Goal: Task Accomplishment & Management: Use online tool/utility

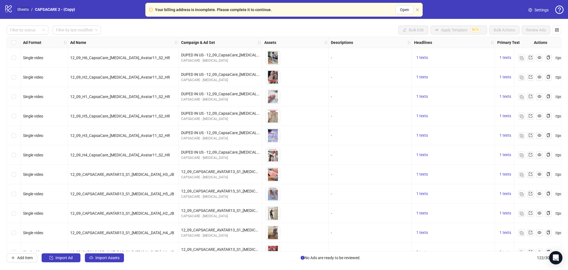
click at [23, 9] on link "Sheets" at bounding box center [23, 9] width 14 height 6
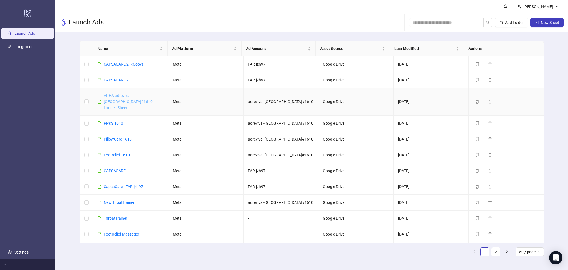
click at [126, 94] on link "APHA adrevival-[GEOGRAPHIC_DATA]#1610 Launch Sheet" at bounding box center [128, 101] width 49 height 17
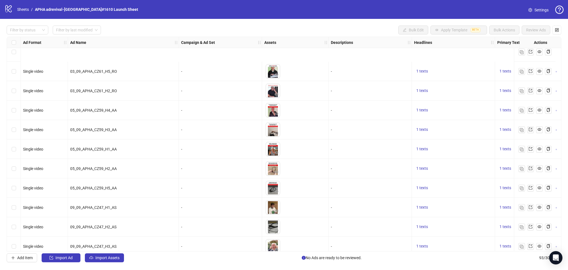
scroll to position [1605, 0]
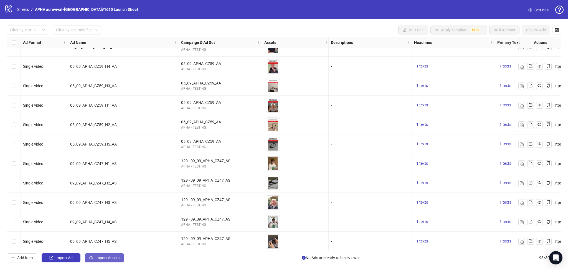
click at [115, 259] on span "Import Assets" at bounding box center [107, 257] width 24 height 4
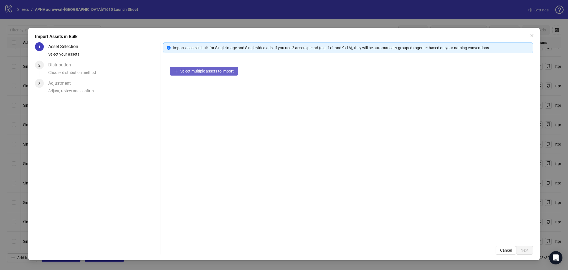
click at [207, 72] on span "Select multiple assets to import" at bounding box center [207, 71] width 54 height 4
click at [523, 249] on span "Next" at bounding box center [525, 250] width 8 height 4
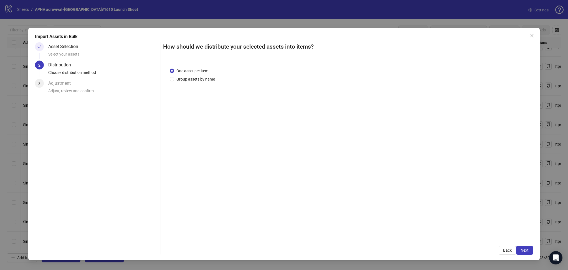
click at [530, 250] on button "Next" at bounding box center [524, 250] width 17 height 9
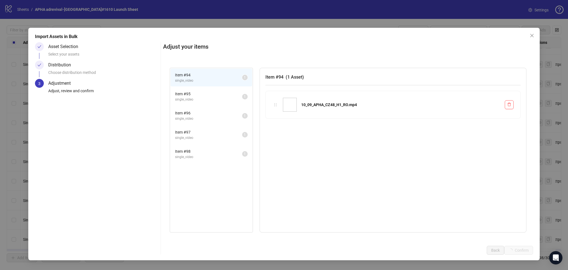
scroll to position [1702, 0]
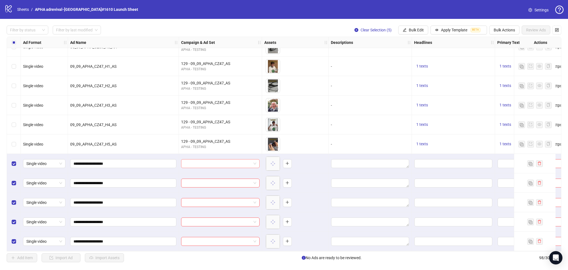
click at [221, 160] on input "search" at bounding box center [217, 163] width 67 height 8
paste input "**********"
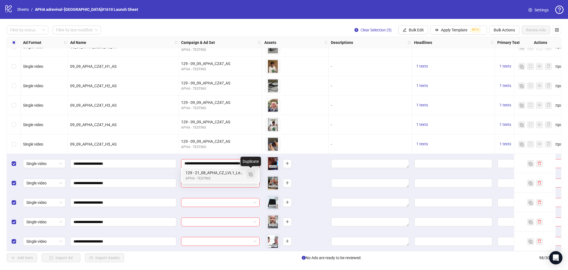
click at [252, 173] on button "button" at bounding box center [250, 173] width 9 height 9
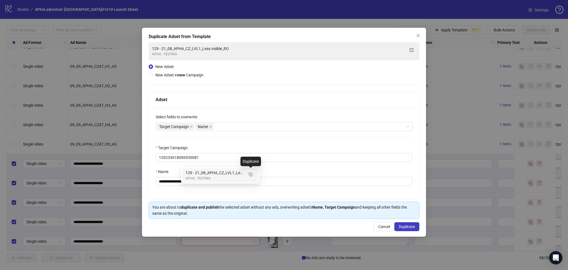
type input "**********"
click at [190, 127] on icon "close" at bounding box center [191, 126] width 3 height 3
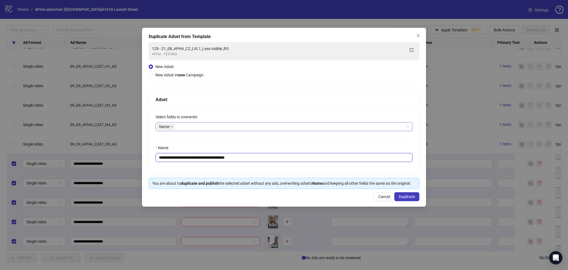
drag, startPoint x: 168, startPoint y: 155, endPoint x: 184, endPoint y: 157, distance: 17.0
click at [182, 158] on input "**********" at bounding box center [284, 157] width 257 height 9
click at [184, 157] on input "**********" at bounding box center [284, 157] width 257 height 9
drag, startPoint x: 169, startPoint y: 158, endPoint x: 290, endPoint y: 165, distance: 121.2
click at [287, 165] on div "**********" at bounding box center [284, 141] width 270 height 68
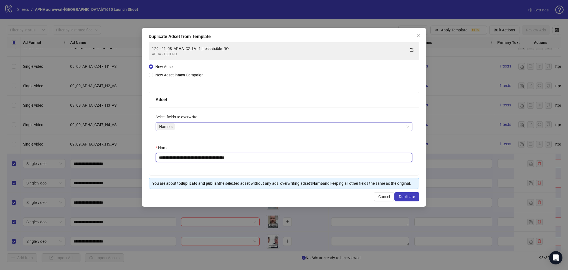
paste input "text"
type input "**********"
click at [405, 193] on button "Duplicate" at bounding box center [406, 196] width 25 height 9
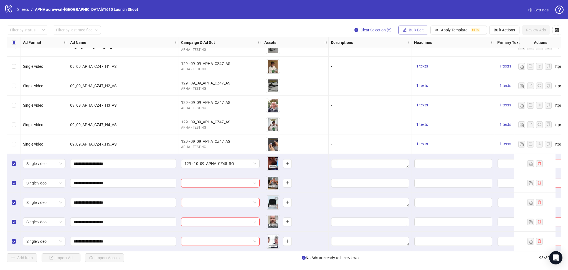
click at [415, 33] on button "Bulk Edit" at bounding box center [413, 30] width 30 height 9
click at [426, 57] on span "Campaign & Ad Set" at bounding box center [418, 59] width 33 height 6
click at [451, 68] on icon "check" at bounding box center [450, 69] width 4 height 4
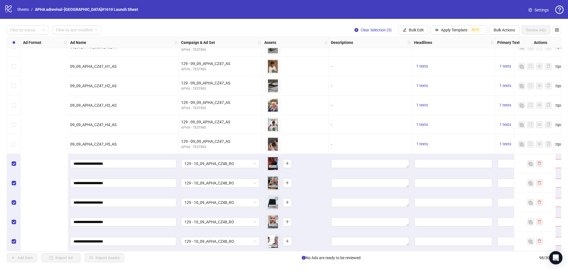
scroll to position [1702, 211]
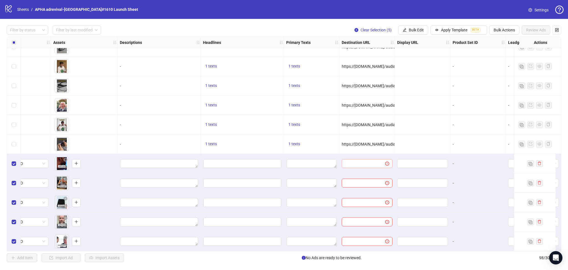
click at [353, 159] on span at bounding box center [367, 163] width 51 height 9
paste input "**********"
type input "**********"
click at [419, 136] on div at bounding box center [422, 143] width 55 height 19
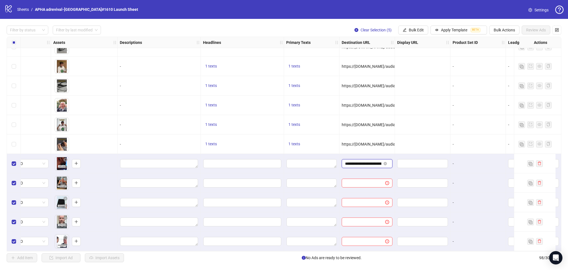
click at [363, 161] on input "**********" at bounding box center [363, 163] width 36 height 6
click at [229, 162] on input "Edit values" at bounding box center [242, 163] width 78 height 9
click at [319, 161] on textarea "Edit values" at bounding box center [312, 163] width 50 height 9
click at [302, 187] on textarea "Multi-text input container - paste or copy values" at bounding box center [312, 191] width 76 height 15
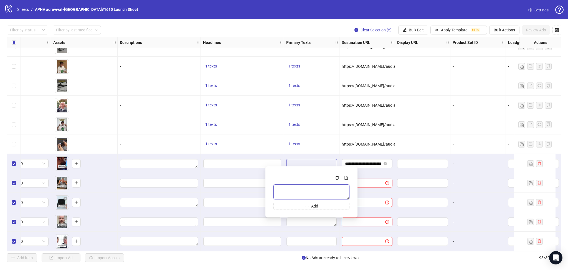
paste textarea "**********"
type textarea "**********"
click at [447, 126] on div at bounding box center [422, 124] width 55 height 19
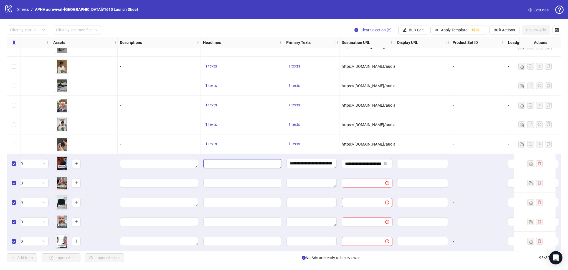
click at [242, 165] on input "Edit values" at bounding box center [242, 163] width 78 height 9
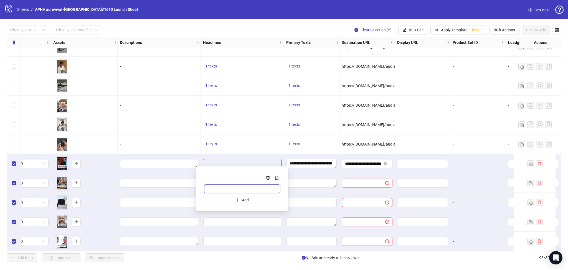
click at [232, 188] on input "Multi-input container - paste or copy values" at bounding box center [242, 188] width 76 height 9
paste input "**********"
type input "**********"
click at [252, 119] on div "1 texts" at bounding box center [242, 124] width 83 height 19
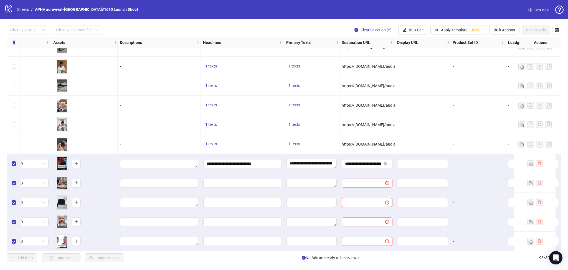
scroll to position [1702, 358]
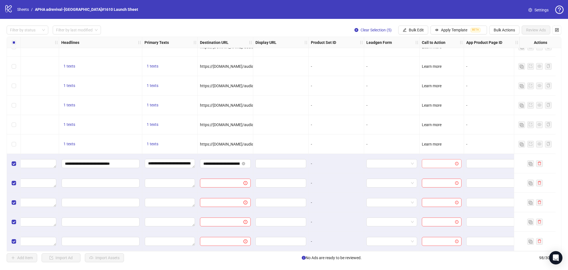
click at [437, 160] on input "search" at bounding box center [439, 163] width 28 height 8
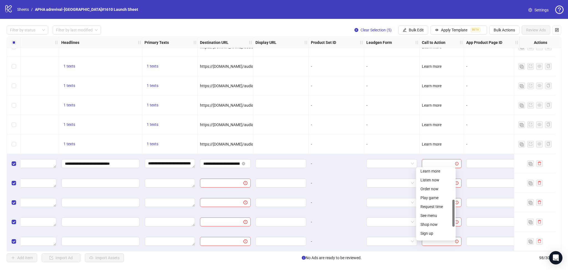
drag, startPoint x: 453, startPoint y: 182, endPoint x: 455, endPoint y: 208, distance: 26.1
click at [455, 208] on div "NO_BUTTON APPLY_NOW Learn more Listen now Order now Play game Request time See …" at bounding box center [436, 203] width 40 height 73
drag, startPoint x: 443, startPoint y: 171, endPoint x: 443, endPoint y: 179, distance: 8.3
click at [444, 171] on div "Learn more" at bounding box center [436, 171] width 31 height 6
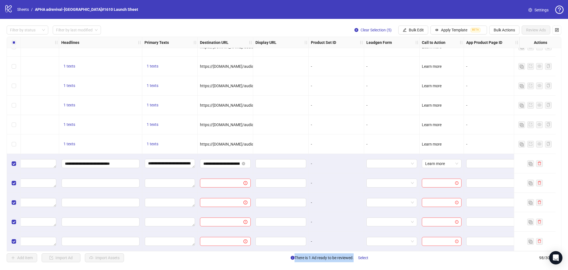
drag, startPoint x: 502, startPoint y: 251, endPoint x: 471, endPoint y: 253, distance: 30.6
click at [471, 253] on div "Filter by status Filter by last modified Clear Selection (5) Bulk Edit Apply Te…" at bounding box center [284, 144] width 568 height 250
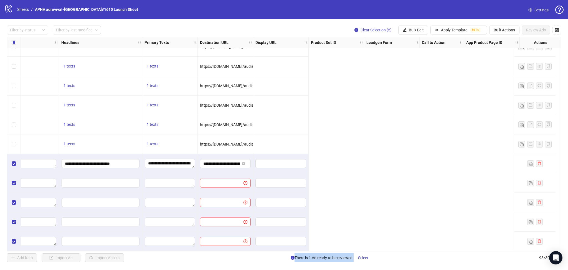
scroll to position [1702, 0]
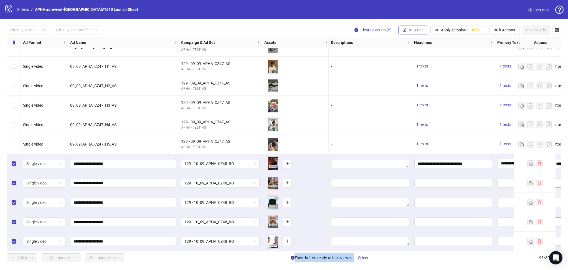
drag, startPoint x: 420, startPoint y: 32, endPoint x: 420, endPoint y: 35, distance: 3.1
click at [420, 33] on button "Bulk Edit" at bounding box center [413, 30] width 30 height 9
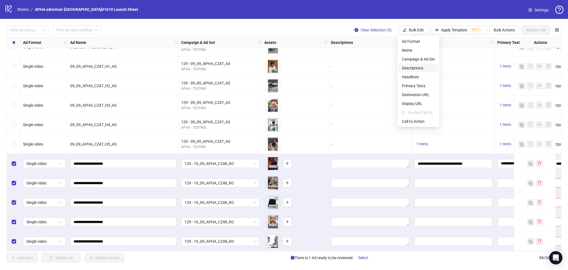
click at [420, 65] on span "Descriptions" at bounding box center [418, 68] width 33 height 6
click at [476, 52] on div "1 texts" at bounding box center [453, 46] width 83 height 19
click at [410, 28] on span "Bulk Edit" at bounding box center [416, 30] width 15 height 4
click at [417, 75] on span "Headlines" at bounding box center [418, 77] width 33 height 6
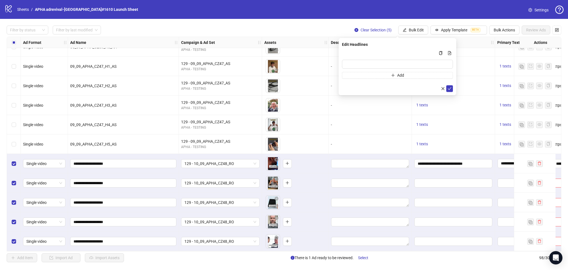
click at [478, 112] on div "1 texts" at bounding box center [453, 104] width 83 height 19
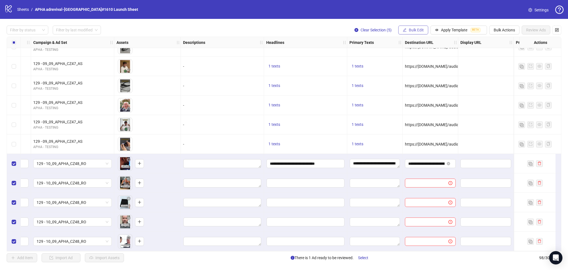
click at [417, 31] on span "Bulk Edit" at bounding box center [416, 30] width 15 height 4
click at [414, 78] on span "Headlines" at bounding box center [418, 77] width 33 height 6
drag, startPoint x: 308, startPoint y: 165, endPoint x: 313, endPoint y: 163, distance: 5.7
click at [309, 165] on input "**********" at bounding box center [306, 163] width 78 height 9
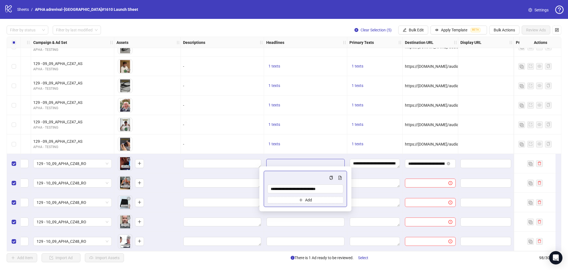
click at [313, 162] on input "**********" at bounding box center [306, 163] width 78 height 9
click at [305, 185] on input "**********" at bounding box center [305, 188] width 76 height 9
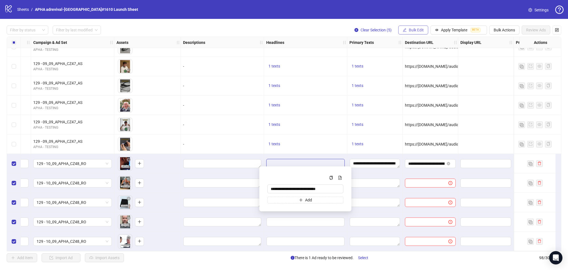
click at [423, 31] on span "Bulk Edit" at bounding box center [416, 30] width 15 height 4
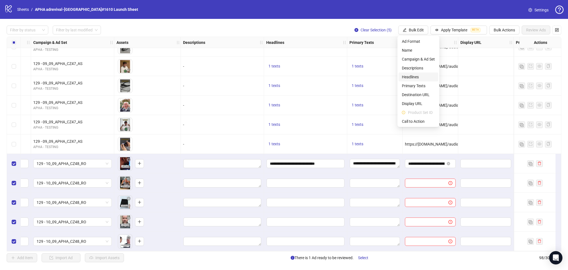
click at [421, 75] on span "Headlines" at bounding box center [418, 77] width 33 height 6
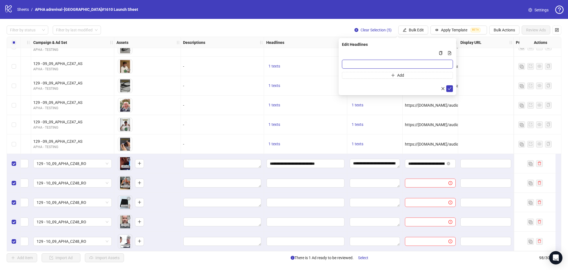
click at [392, 64] on input "Multi-input container - paste or copy values" at bounding box center [397, 64] width 111 height 9
paste input "**********"
type input "**********"
click at [491, 66] on div at bounding box center [485, 66] width 55 height 19
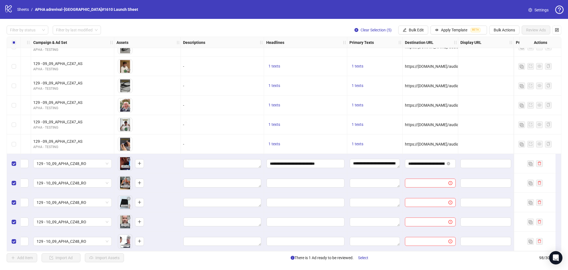
click at [413, 25] on div "Filter by status Filter by last modified Clear Selection (5) Bulk Edit Apply Te…" at bounding box center [284, 144] width 568 height 250
click at [411, 26] on button "Bulk Edit" at bounding box center [413, 30] width 30 height 9
click at [418, 74] on span "Headlines" at bounding box center [418, 77] width 33 height 6
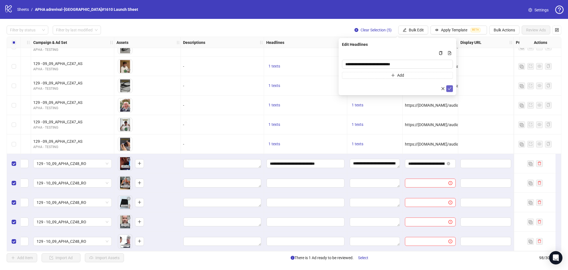
click at [448, 89] on icon "check" at bounding box center [450, 89] width 4 height 4
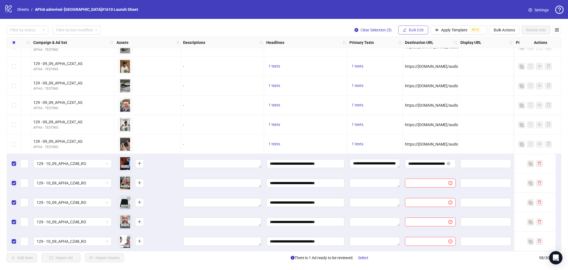
click at [412, 26] on div "Filter by status Filter by last modified Clear Selection (5) Bulk Edit Apply Te…" at bounding box center [284, 144] width 568 height 250
click at [417, 35] on div "Filter by status Filter by last modified Clear Selection (5) Bulk Edit Apply Te…" at bounding box center [284, 144] width 568 height 250
click at [421, 27] on button "Bulk Edit" at bounding box center [413, 30] width 30 height 9
click at [420, 84] on span "Primary Texts" at bounding box center [418, 86] width 33 height 6
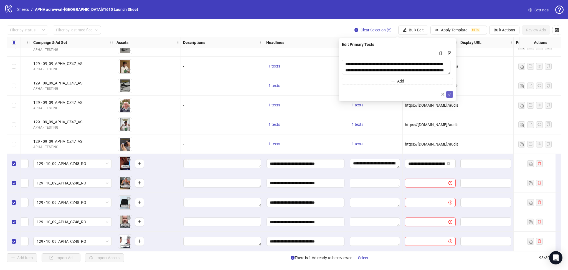
click at [449, 96] on icon "check" at bounding box center [450, 94] width 4 height 4
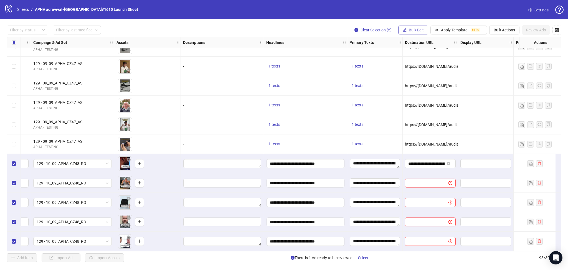
click at [419, 29] on span "Bulk Edit" at bounding box center [416, 30] width 15 height 4
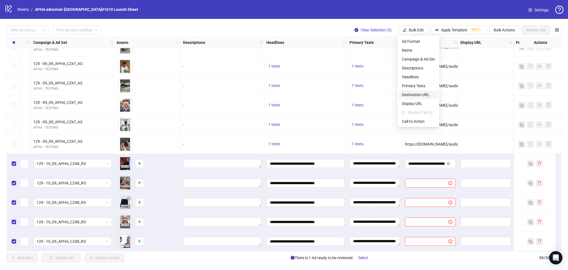
click at [420, 93] on span "Destination URL" at bounding box center [418, 95] width 33 height 6
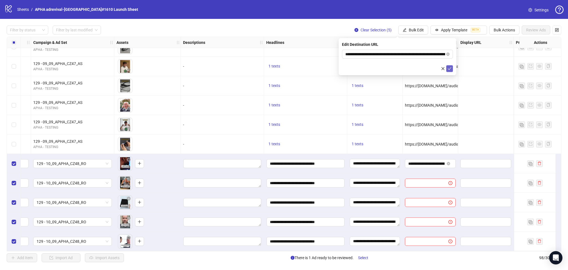
click at [451, 69] on icon "check" at bounding box center [450, 69] width 4 height 4
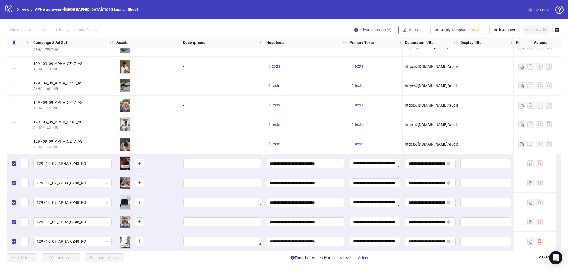
click at [414, 31] on span "Bulk Edit" at bounding box center [416, 30] width 15 height 4
click at [416, 102] on span "Display URL" at bounding box center [418, 103] width 33 height 6
click at [414, 31] on span "Bulk Edit" at bounding box center [416, 30] width 15 height 4
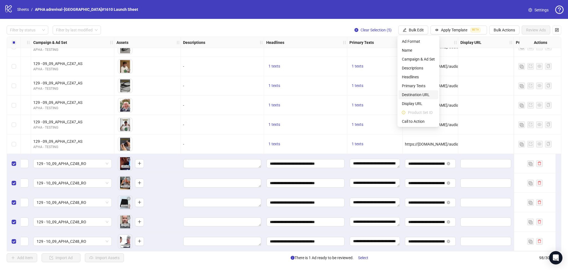
click at [417, 95] on span "Destination URL" at bounding box center [418, 95] width 33 height 6
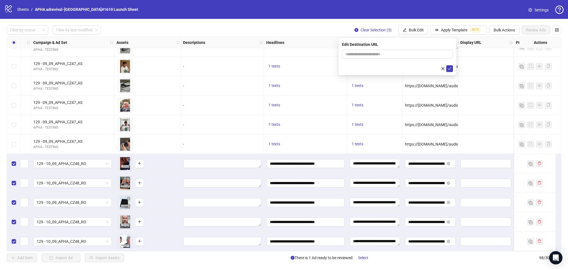
click at [478, 83] on div at bounding box center [485, 85] width 55 height 19
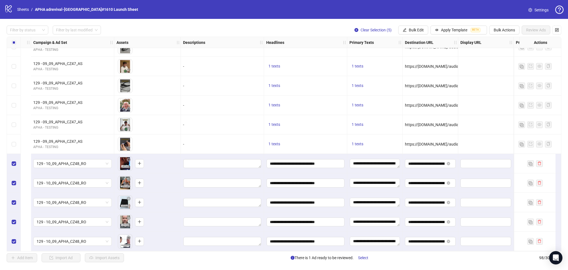
scroll to position [1702, 318]
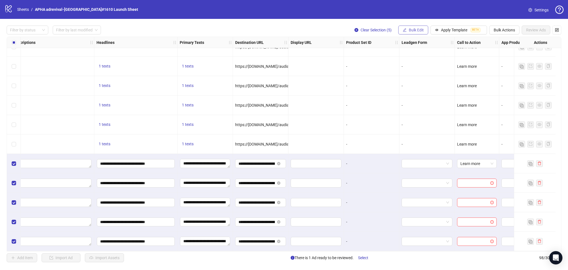
click at [412, 30] on span "Bulk Edit" at bounding box center [416, 30] width 15 height 4
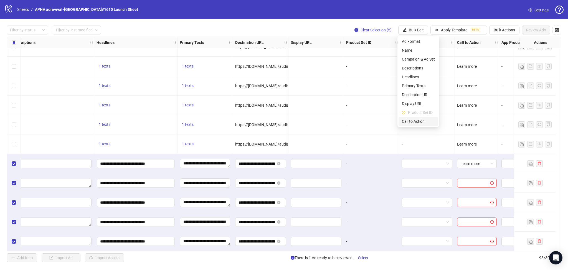
click at [414, 122] on span "Call to Action" at bounding box center [418, 121] width 33 height 6
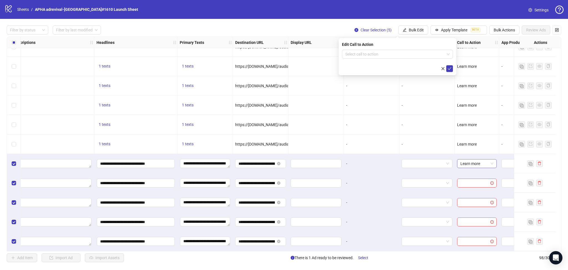
click at [475, 165] on span "Learn more" at bounding box center [476, 163] width 33 height 8
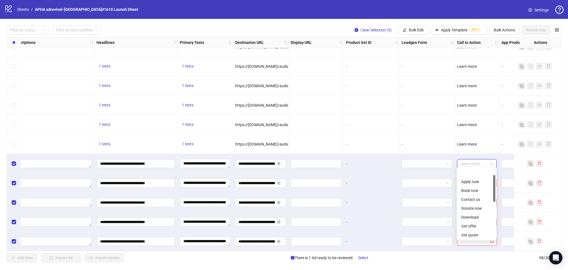
scroll to position [18, 0]
click at [419, 32] on button "Bulk Edit" at bounding box center [413, 30] width 30 height 9
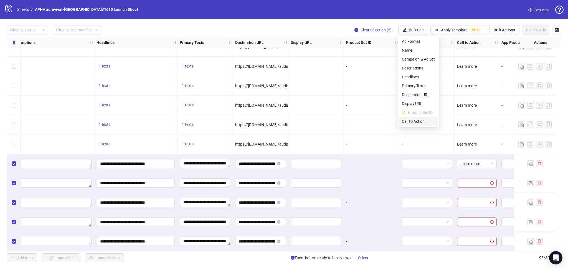
click at [409, 120] on span "Call to Action" at bounding box center [418, 121] width 33 height 6
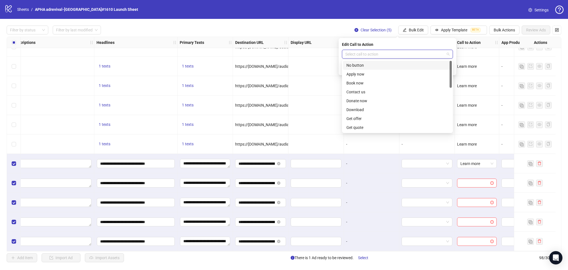
click at [398, 50] on input "search" at bounding box center [394, 54] width 99 height 8
drag, startPoint x: 451, startPoint y: 74, endPoint x: 409, endPoint y: 98, distance: 48.2
click at [452, 90] on div "NO_BUTTON APPLY_NOW BOOK_TRAVEL Donate now Download Get offer Get quote Get sho…" at bounding box center [397, 96] width 111 height 73
click at [393, 105] on div "Learn more" at bounding box center [397, 103] width 102 height 6
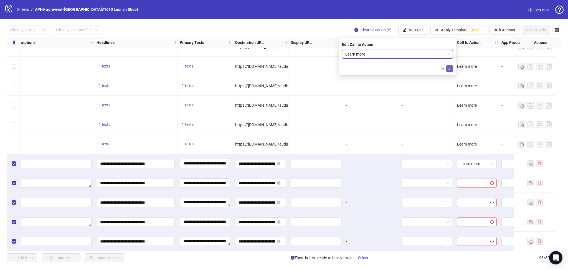
click at [446, 69] on button "submit" at bounding box center [449, 68] width 7 height 7
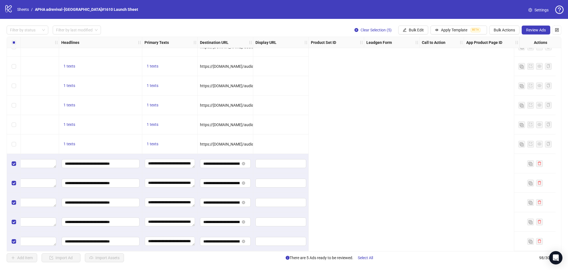
scroll to position [1702, 0]
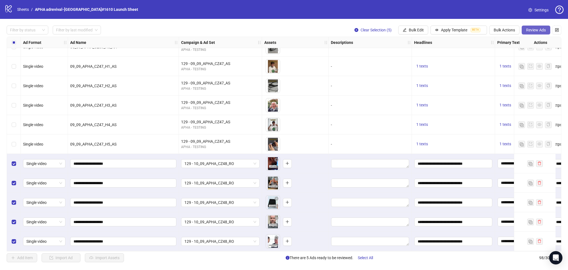
click at [540, 27] on button "Review Ads" at bounding box center [536, 30] width 29 height 9
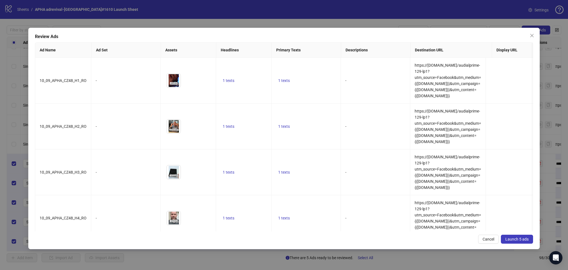
click at [522, 240] on span "Launch 5 ads" at bounding box center [516, 239] width 23 height 4
